Goal: Information Seeking & Learning: Learn about a topic

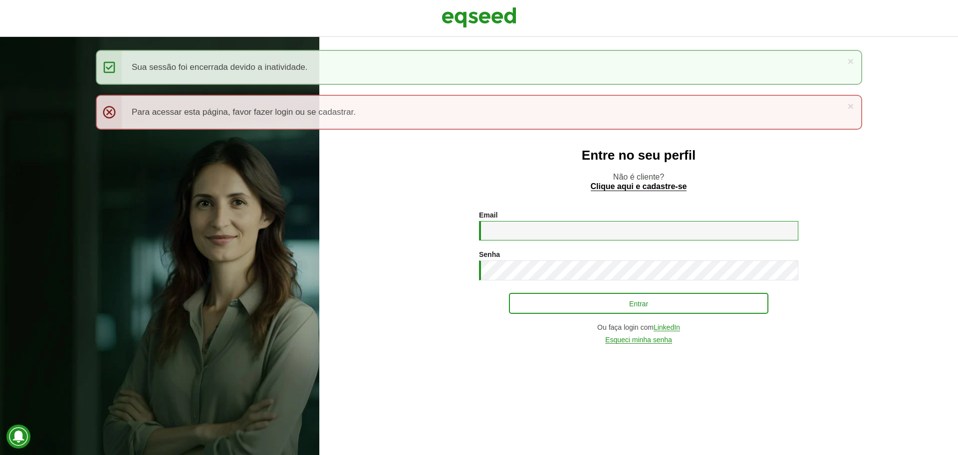
type input "**********"
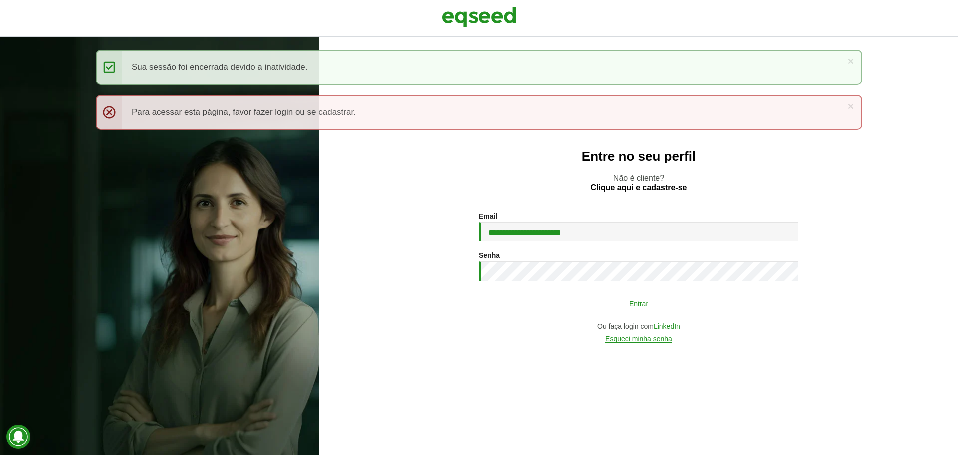
click at [597, 307] on button "Entrar" at bounding box center [639, 303] width 260 height 19
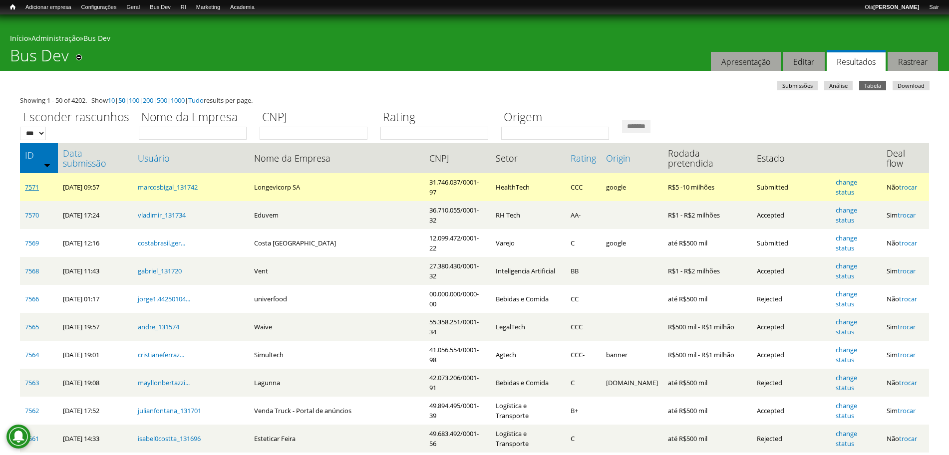
click at [27, 183] on link "7571" at bounding box center [32, 187] width 14 height 9
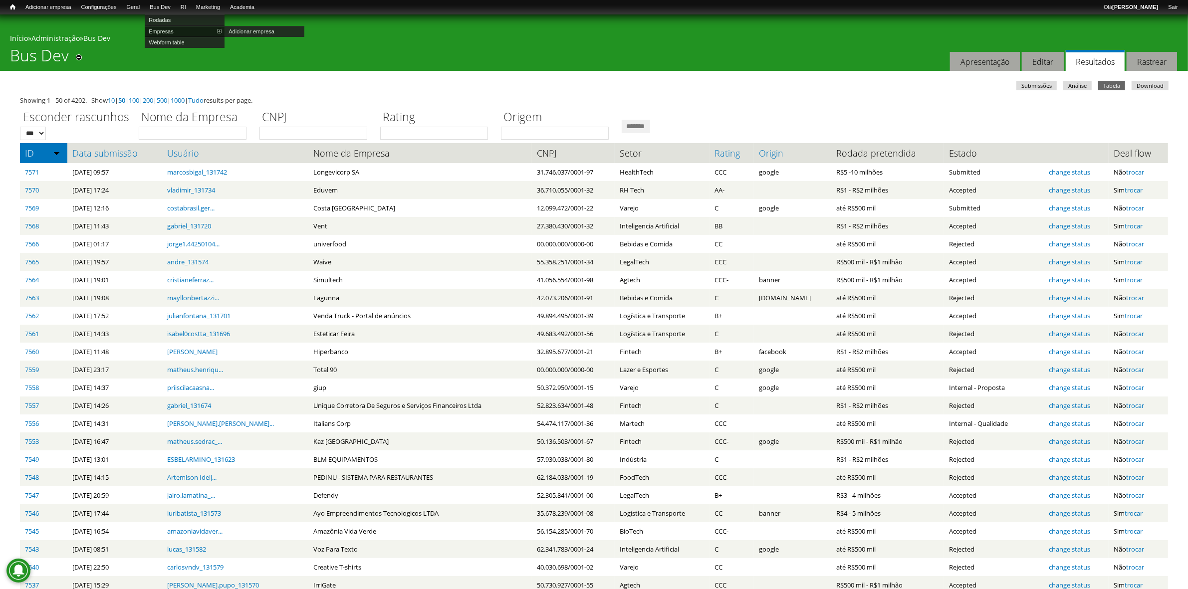
click at [177, 26] on link "Empresas" at bounding box center [185, 31] width 80 height 11
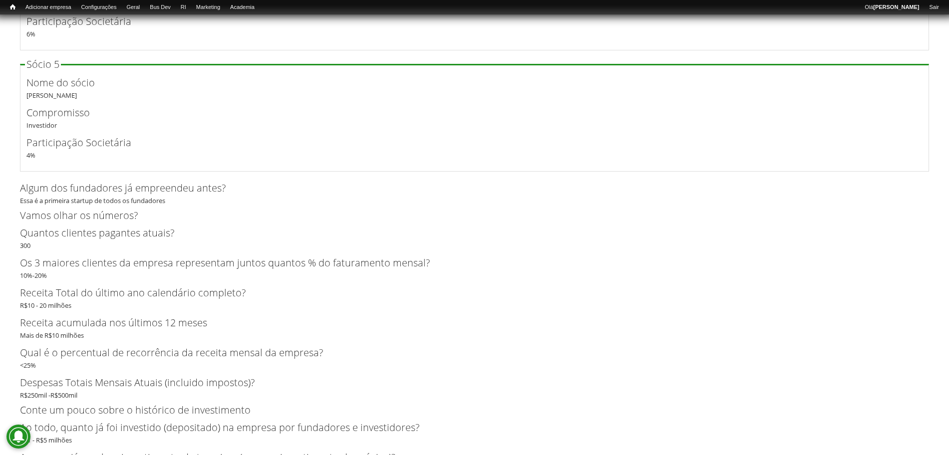
scroll to position [3129, 0]
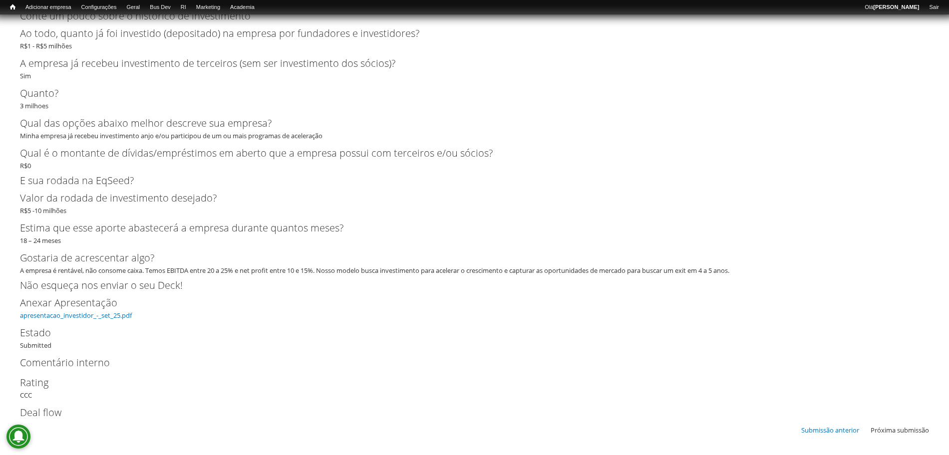
drag, startPoint x: 0, startPoint y: 0, endPoint x: 837, endPoint y: 436, distance: 944.0
click at [74, 314] on link "apresentacao_investidor_-_set_25.pdf" at bounding box center [76, 315] width 112 height 9
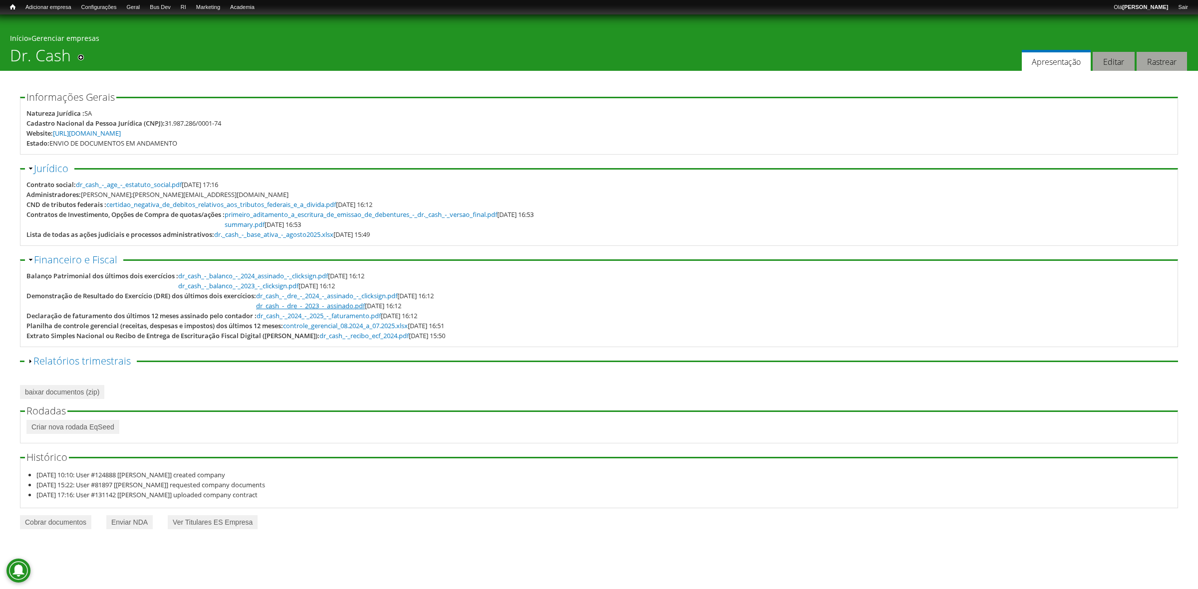
click at [348, 306] on link "dr_cash_-_dre_-_2023_-_assinado.pdf" at bounding box center [310, 305] width 109 height 9
click at [374, 296] on link "dr_cash_-_dre_-_2024_-_assinado_-_clicksign.pdf" at bounding box center [326, 295] width 141 height 9
click at [316, 318] on link "dr_cash_-_2024_-_2025_-_faturamento.pdf" at bounding box center [319, 315] width 124 height 9
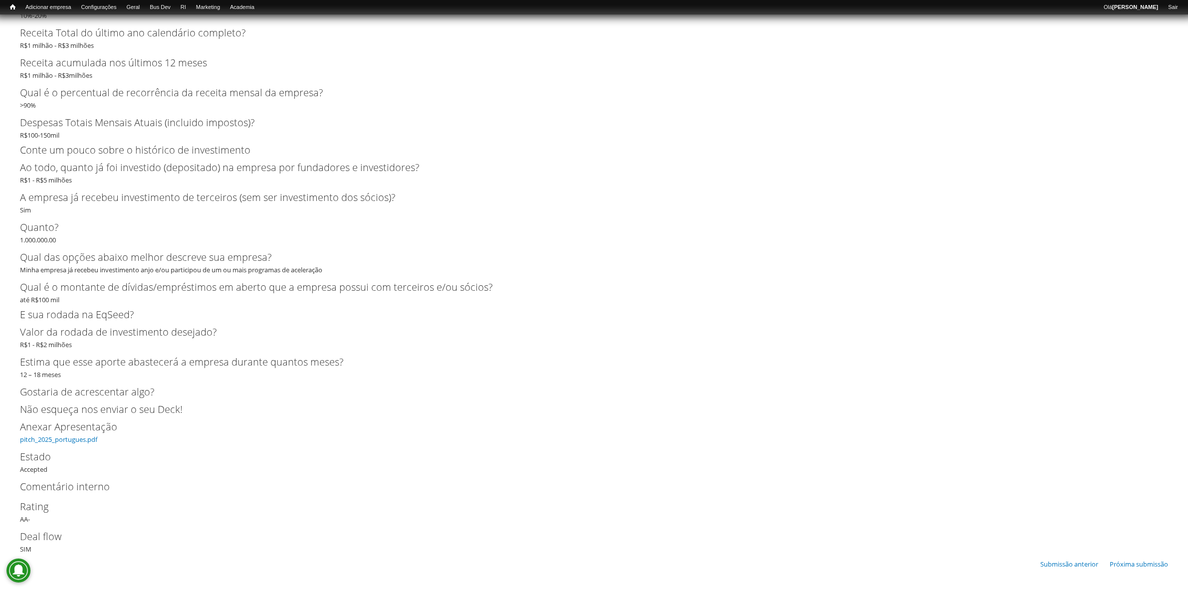
scroll to position [2926, 0]
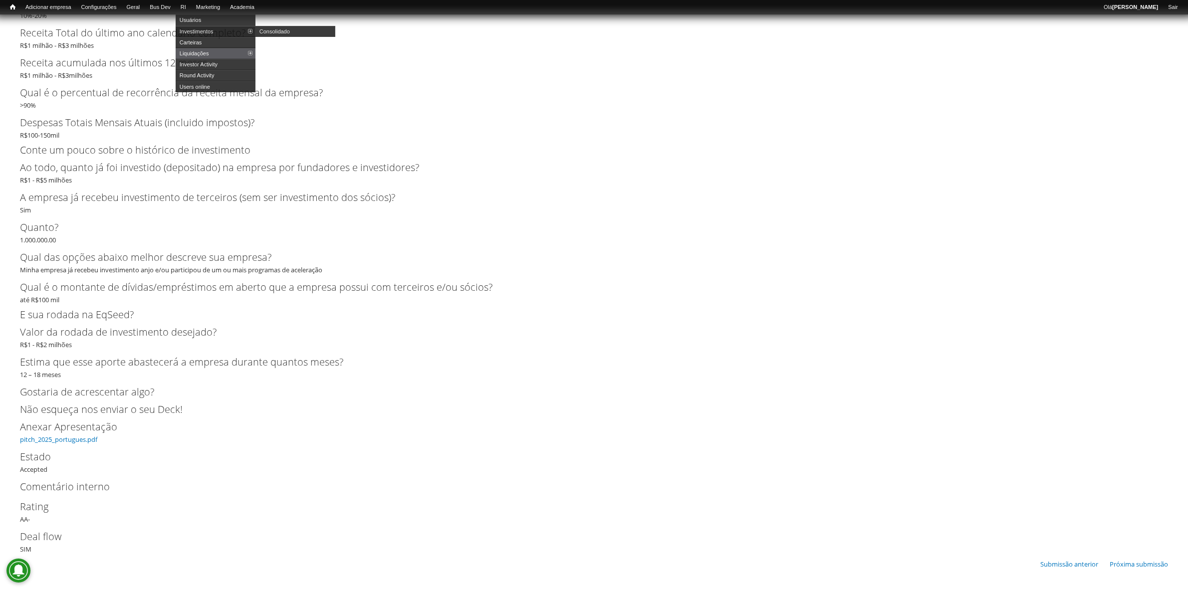
click at [212, 29] on link "Investimentos" at bounding box center [216, 31] width 80 height 11
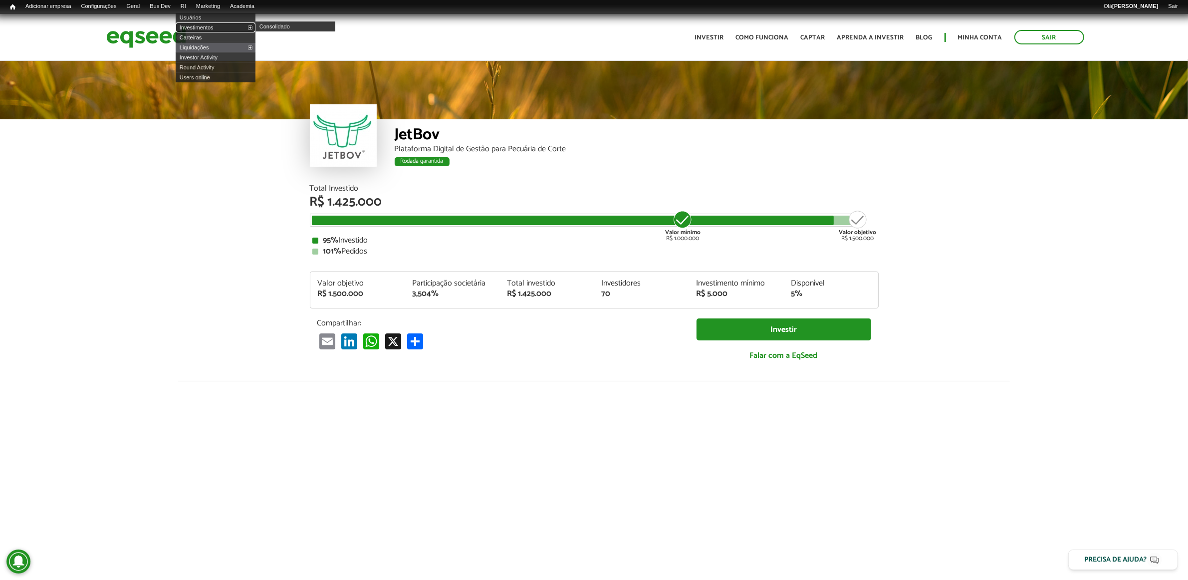
click at [210, 23] on link "Investimentos" at bounding box center [216, 27] width 80 height 10
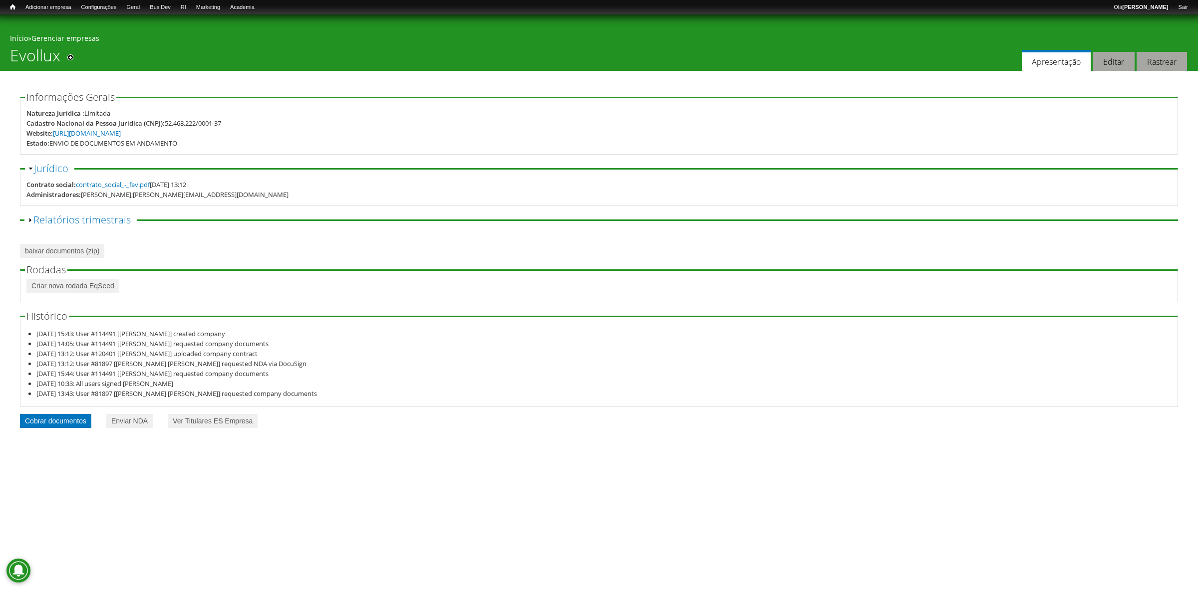
click at [69, 422] on link "Cobrar documentos" at bounding box center [55, 421] width 71 height 14
